Goal: Task Accomplishment & Management: Complete application form

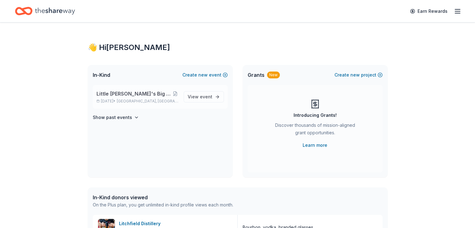
click at [133, 97] on span "Little [PERSON_NAME]'s Big Game Night - Play for a Cure" at bounding box center [134, 93] width 75 height 7
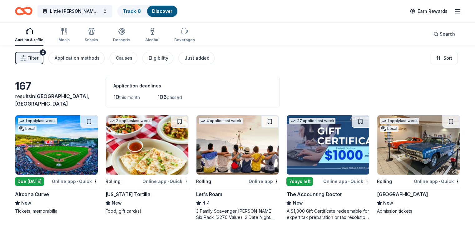
click at [67, 142] on img at bounding box center [56, 144] width 82 height 59
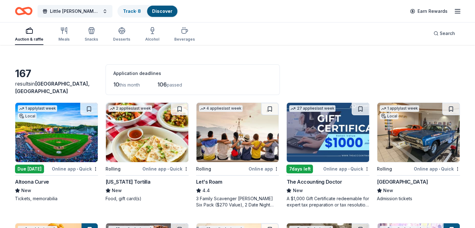
scroll to position [42, 0]
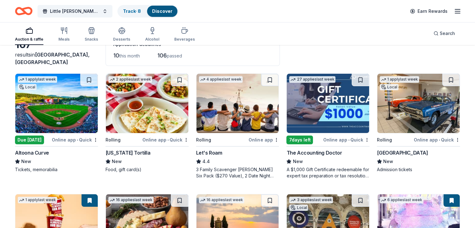
click at [409, 104] on img at bounding box center [418, 103] width 82 height 59
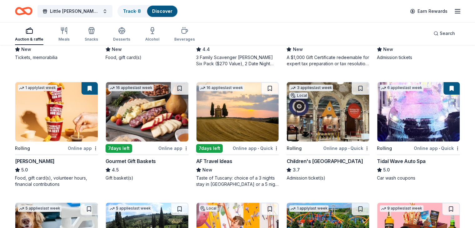
scroll to position [179, 0]
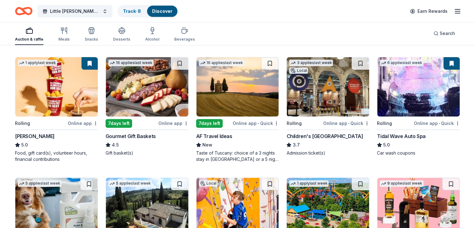
click at [307, 104] on img at bounding box center [328, 86] width 82 height 59
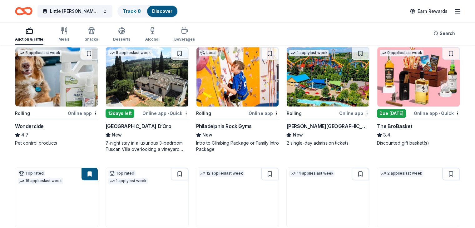
scroll to position [310, 0]
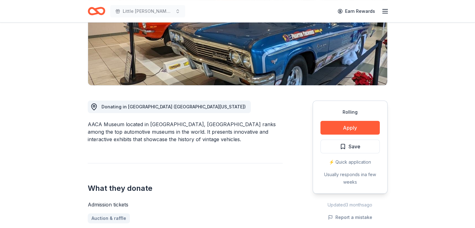
scroll to position [21, 0]
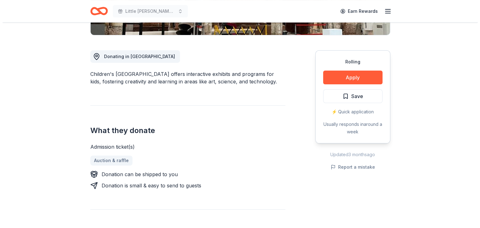
scroll to position [160, 0]
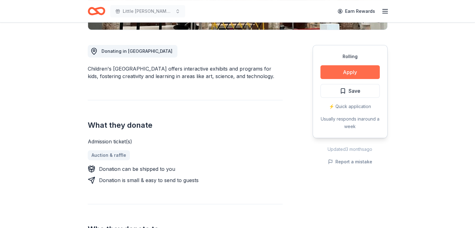
click at [342, 70] on button "Apply" at bounding box center [350, 72] width 59 height 14
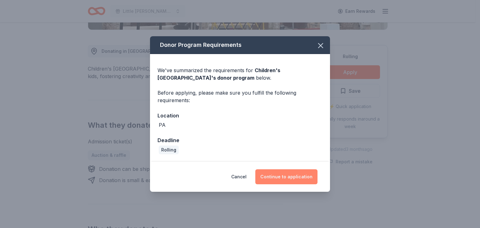
click at [288, 177] on button "Continue to application" at bounding box center [286, 176] width 62 height 15
